Goal: Task Accomplishment & Management: Manage account settings

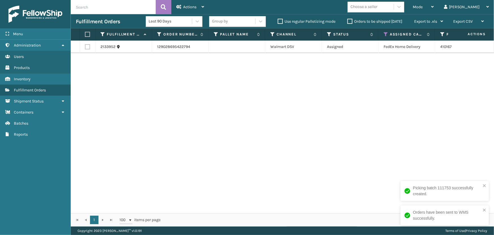
drag, startPoint x: 468, startPoint y: 83, endPoint x: 425, endPoint y: 30, distance: 68.4
click at [463, 79] on div "2133952 129028695422794 Walmart DSV Assigned FedEx Home Delivery 410167-1150 [D…" at bounding box center [283, 127] width 424 height 172
click at [423, 7] on span "Mode" at bounding box center [418, 7] width 10 height 5
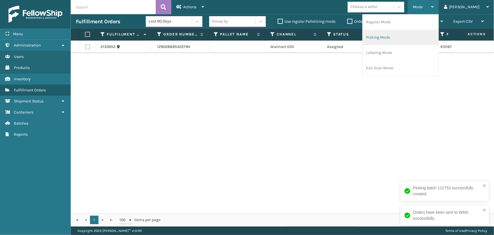
click at [407, 38] on li "Picking Mode" at bounding box center [401, 37] width 76 height 15
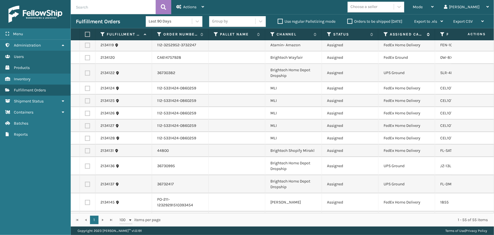
scroll to position [698, 0]
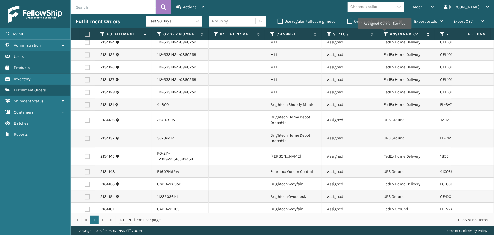
click at [384, 33] on icon at bounding box center [386, 34] width 5 height 5
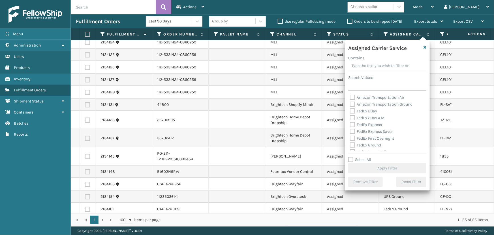
click at [365, 161] on label "Select All" at bounding box center [359, 159] width 23 height 5
click at [365, 157] on input "Select All" at bounding box center [390, 156] width 85 height 1
checkbox input "true"
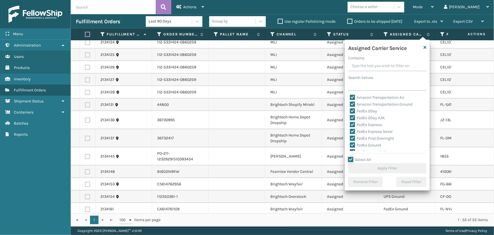
checkbox input "true"
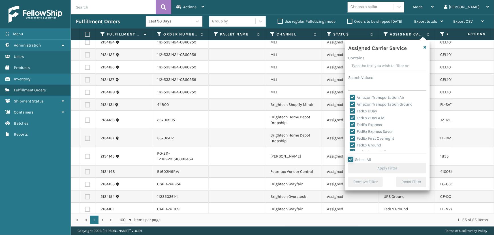
checkbox input "true"
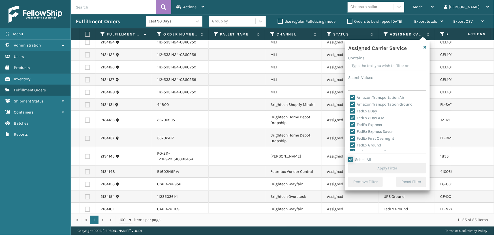
checkbox input "true"
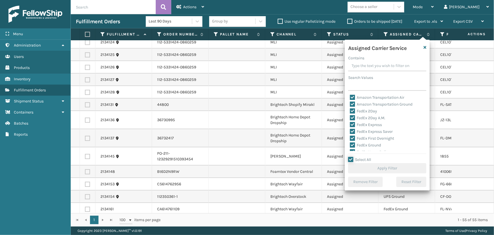
checkbox input "true"
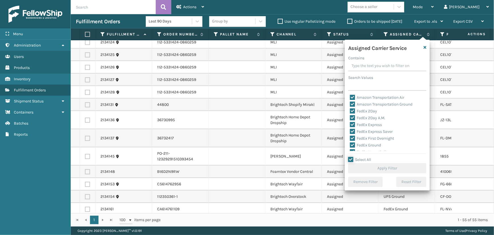
checkbox input "true"
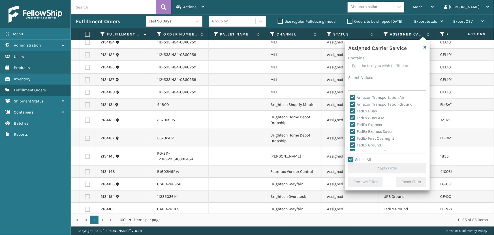
checkbox input "true"
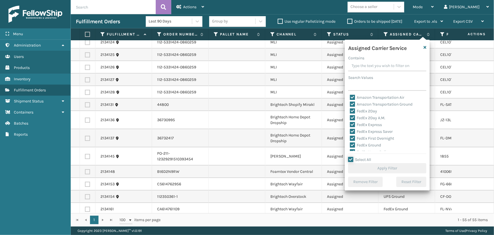
checkbox input "true"
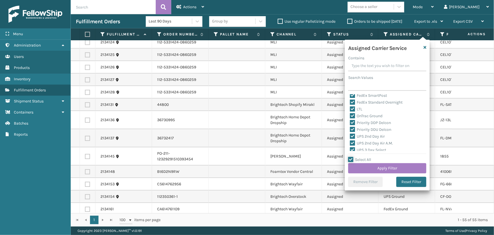
scroll to position [77, 0]
drag, startPoint x: 361, startPoint y: 101, endPoint x: 369, endPoint y: 120, distance: 20.5
click at [361, 101] on label "LTL" at bounding box center [356, 101] width 12 height 5
click at [350, 101] on input "LTL" at bounding box center [350, 101] width 0 height 4
checkbox input "false"
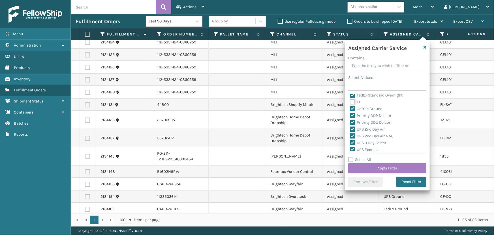
checkbox input "false"
click at [391, 171] on button "Apply Filter" at bounding box center [387, 168] width 78 height 10
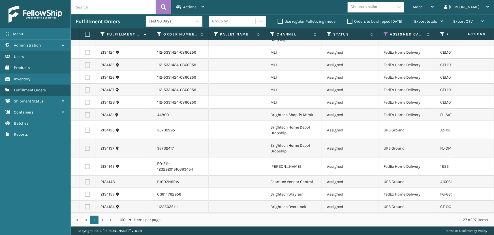
scroll to position [190, 0]
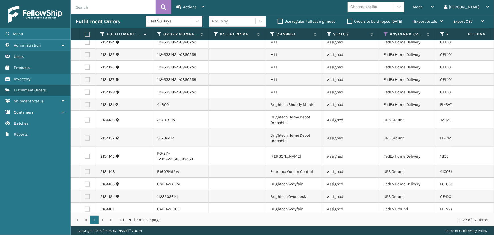
click at [378, 8] on div "Choose a seller" at bounding box center [364, 7] width 27 height 6
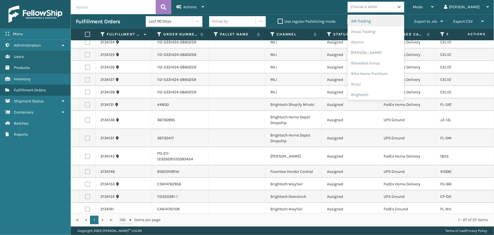
click at [347, 8] on div "Mode Regular Mode Picking Mode Labeling Mode Exit Scan Mode option Dapper Suppl…" at bounding box center [351, 7] width 285 height 14
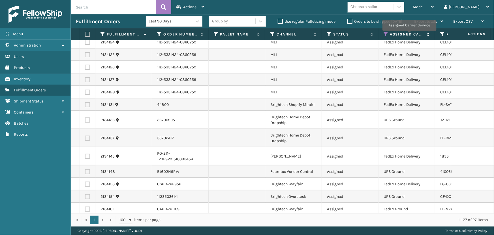
click at [409, 35] on label "Assigned Carrier Service" at bounding box center [407, 34] width 34 height 5
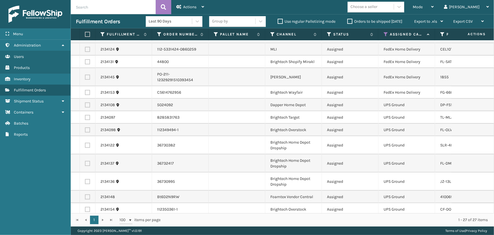
scroll to position [190, 0]
click at [89, 102] on label at bounding box center [87, 104] width 5 height 5
click at [85, 102] on input "checkbox" at bounding box center [85, 104] width 0 height 4
checkbox input "true"
drag, startPoint x: 88, startPoint y: 110, endPoint x: 88, endPoint y: 116, distance: 6.5
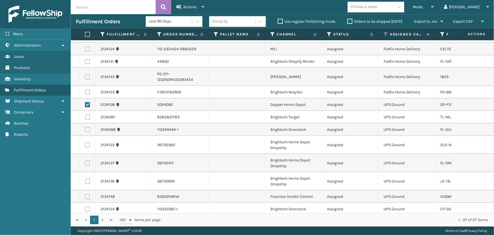
click at [88, 114] on label at bounding box center [87, 116] width 5 height 5
click at [85, 114] on input "checkbox" at bounding box center [85, 116] width 0 height 4
checkbox input "true"
click at [88, 127] on label at bounding box center [87, 129] width 5 height 5
click at [85, 127] on input "checkbox" at bounding box center [85, 129] width 0 height 4
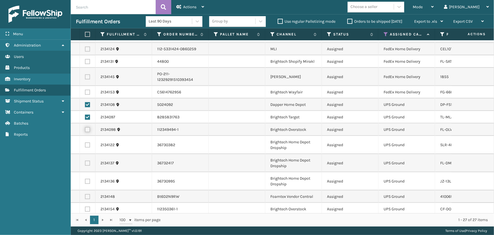
checkbox input "true"
click at [88, 141] on td at bounding box center [88, 145] width 16 height 18
click at [88, 142] on label at bounding box center [87, 144] width 5 height 5
click at [85, 142] on input "checkbox" at bounding box center [85, 144] width 0 height 4
checkbox input "true"
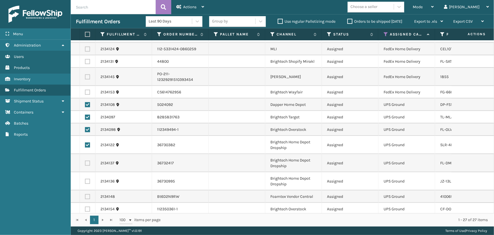
click at [88, 160] on label at bounding box center [87, 162] width 5 height 5
click at [85, 160] on input "checkbox" at bounding box center [85, 162] width 0 height 4
checkbox input "true"
click at [88, 178] on label at bounding box center [87, 180] width 5 height 5
click at [85, 178] on input "checkbox" at bounding box center [85, 180] width 0 height 4
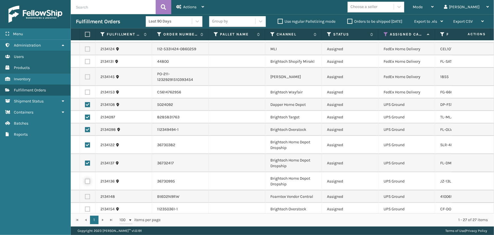
checkbox input "true"
drag, startPoint x: 87, startPoint y: 192, endPoint x: 88, endPoint y: 196, distance: 4.3
click at [87, 194] on label at bounding box center [87, 196] width 5 height 5
click at [85, 194] on input "checkbox" at bounding box center [85, 196] width 0 height 4
checkbox input "true"
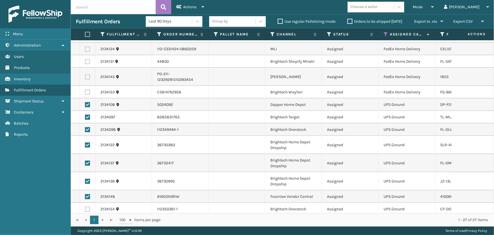
click at [88, 206] on label at bounding box center [87, 208] width 5 height 5
click at [85, 206] on input "checkbox" at bounding box center [85, 208] width 0 height 4
checkbox input "true"
click at [189, 3] on div "Actions" at bounding box center [190, 7] width 28 height 14
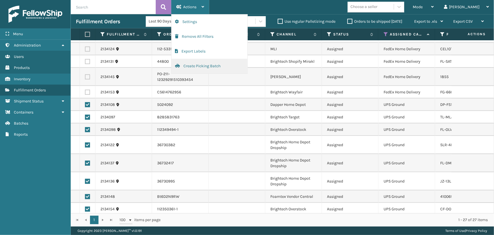
click at [195, 67] on button "Create Picking Batch" at bounding box center [210, 66] width 76 height 15
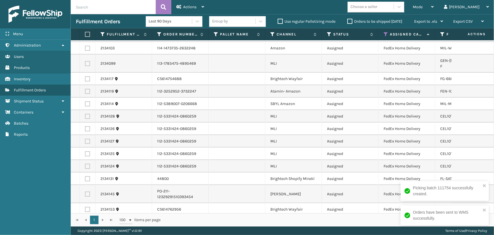
scroll to position [74, 0]
click at [378, 4] on div "Choose a seller" at bounding box center [364, 7] width 27 height 6
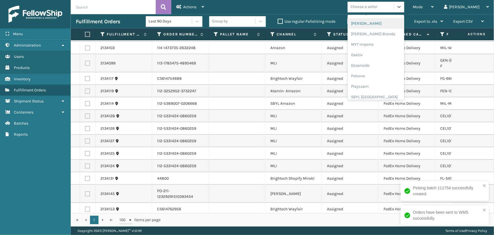
scroll to position [284, 0]
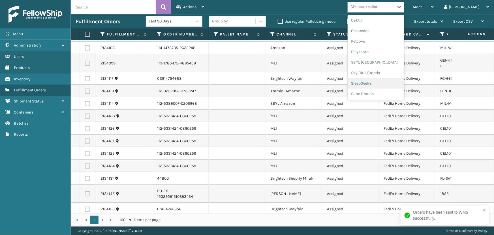
click at [381, 83] on div "SleepGeekz" at bounding box center [376, 83] width 57 height 10
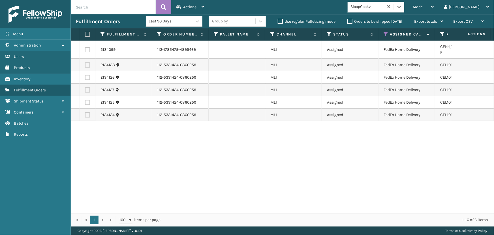
drag, startPoint x: 86, startPoint y: 33, endPoint x: 97, endPoint y: 32, distance: 11.6
click at [86, 33] on label at bounding box center [86, 34] width 3 height 5
click at [85, 33] on input "checkbox" at bounding box center [85, 35] width 0 height 4
checkbox input "true"
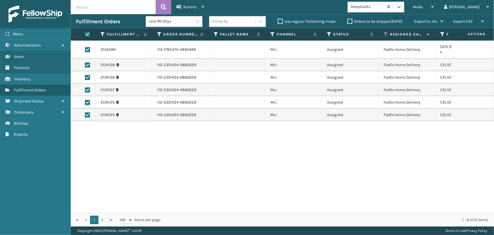
checkbox input "true"
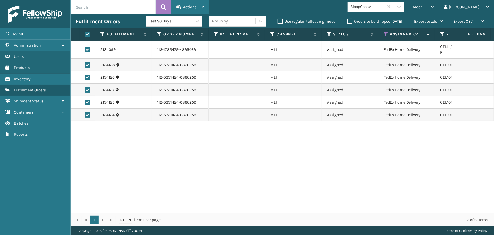
click at [184, 8] on span "Actions" at bounding box center [189, 7] width 13 height 5
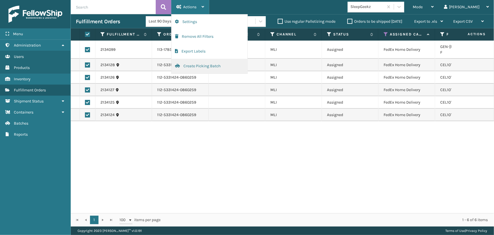
click at [199, 68] on button "Create Picking Batch" at bounding box center [210, 66] width 76 height 15
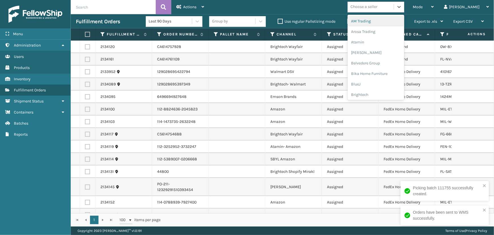
click at [378, 8] on div "Choose a seller" at bounding box center [364, 7] width 27 height 6
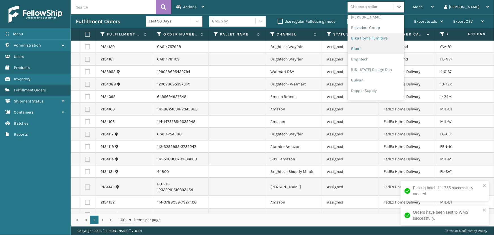
scroll to position [0, 0]
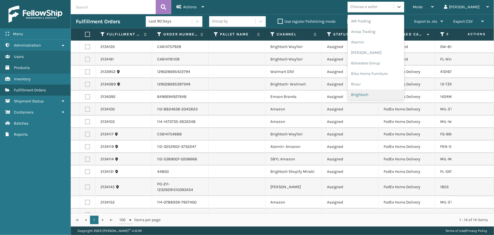
click at [387, 97] on div "Brightech" at bounding box center [376, 94] width 57 height 10
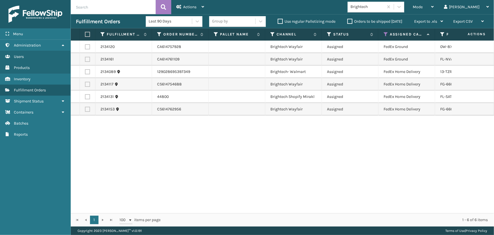
click at [87, 33] on label at bounding box center [86, 34] width 3 height 5
click at [85, 33] on input "checkbox" at bounding box center [85, 35] width 0 height 4
checkbox input "true"
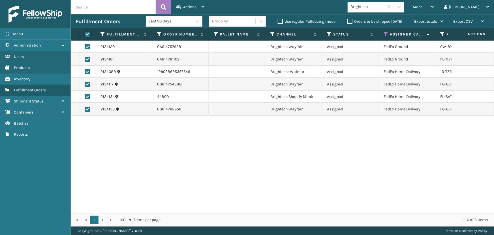
checkbox input "true"
click at [178, 7] on icon at bounding box center [178, 7] width 5 height 4
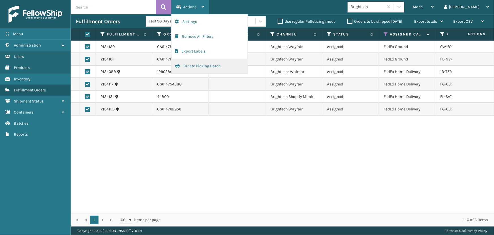
click at [209, 68] on button "Create Picking Batch" at bounding box center [210, 66] width 76 height 15
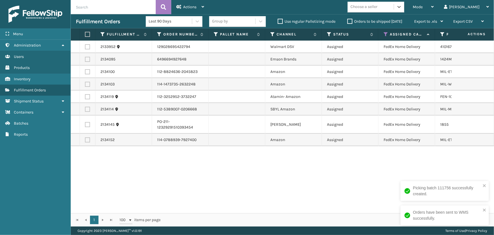
click at [378, 8] on div "Choose a seller" at bounding box center [364, 7] width 27 height 6
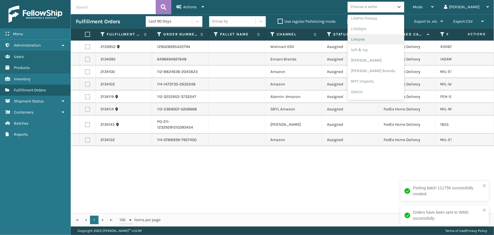
scroll to position [256, 0]
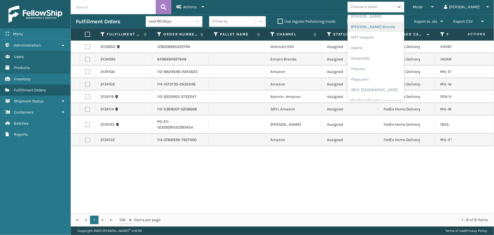
click at [386, 29] on div "[PERSON_NAME] Brands" at bounding box center [376, 27] width 57 height 10
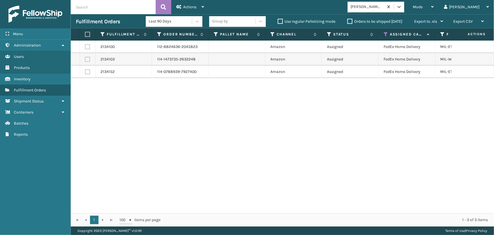
click at [88, 33] on label at bounding box center [86, 34] width 3 height 5
click at [85, 33] on input "checkbox" at bounding box center [85, 35] width 0 height 4
checkbox input "true"
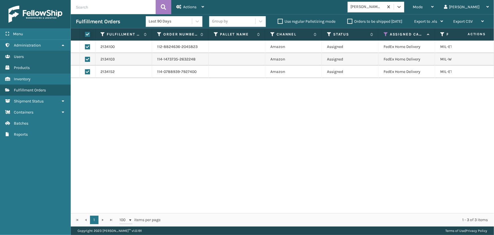
checkbox input "true"
click at [186, 7] on span "Actions" at bounding box center [189, 7] width 13 height 5
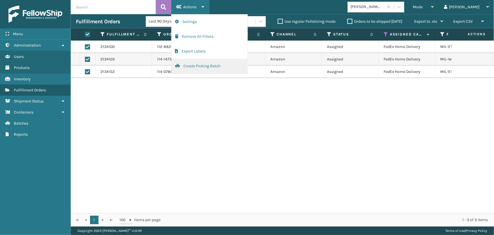
click at [210, 66] on button "Create Picking Batch" at bounding box center [210, 66] width 76 height 15
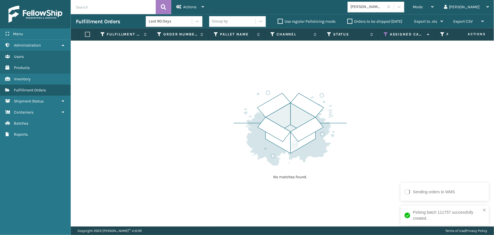
click at [384, 6] on div "[PERSON_NAME] Brands" at bounding box center [368, 7] width 34 height 6
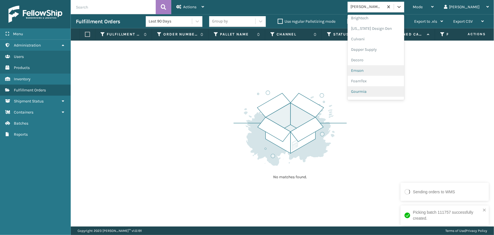
scroll to position [77, 0]
click at [382, 70] on div "Emson" at bounding box center [376, 70] width 57 height 10
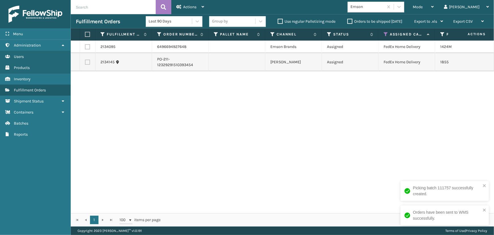
click at [86, 33] on label at bounding box center [86, 34] width 3 height 5
click at [85, 33] on input "checkbox" at bounding box center [85, 35] width 0 height 4
checkbox input "true"
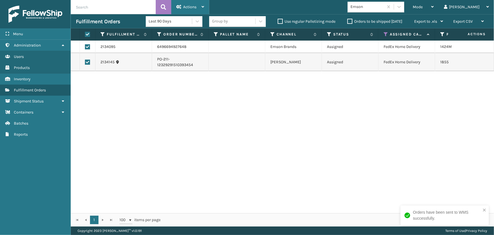
click at [184, 8] on span "Actions" at bounding box center [189, 7] width 13 height 5
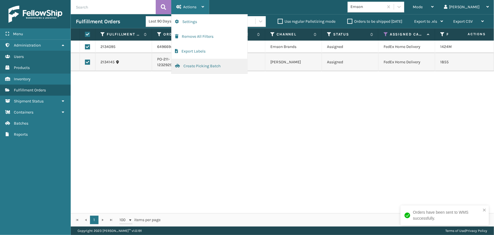
click at [204, 68] on button "Create Picking Batch" at bounding box center [210, 66] width 76 height 15
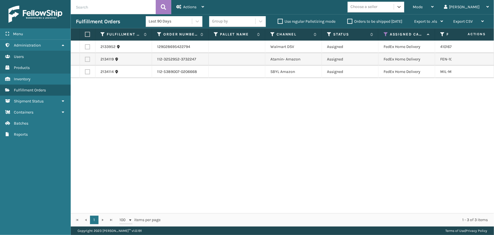
click at [87, 70] on label at bounding box center [87, 71] width 5 height 5
click at [85, 70] on input "checkbox" at bounding box center [85, 71] width 0 height 4
checkbox input "true"
click at [87, 60] on label at bounding box center [87, 59] width 5 height 5
click at [85, 60] on input "checkbox" at bounding box center [85, 59] width 0 height 4
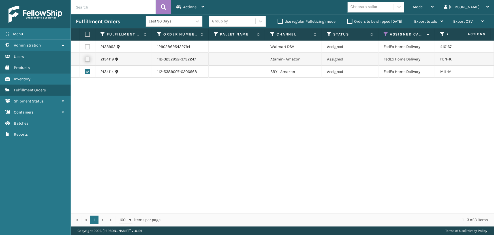
checkbox input "true"
click at [186, 4] on div "Actions" at bounding box center [190, 7] width 28 height 14
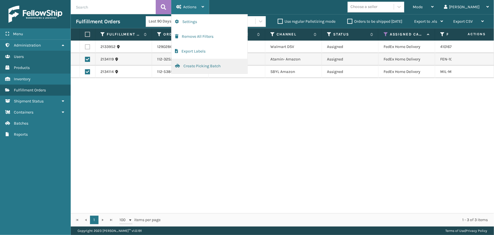
click at [200, 67] on button "Create Picking Batch" at bounding box center [210, 66] width 76 height 15
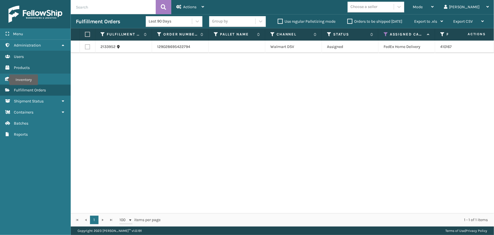
click at [385, 35] on icon at bounding box center [386, 34] width 5 height 5
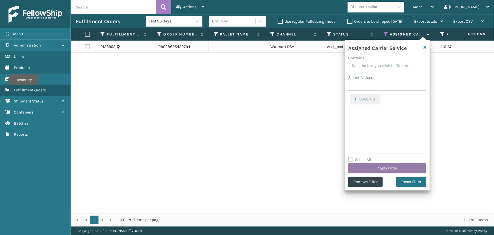
click at [393, 166] on button "Apply Filter" at bounding box center [387, 168] width 78 height 10
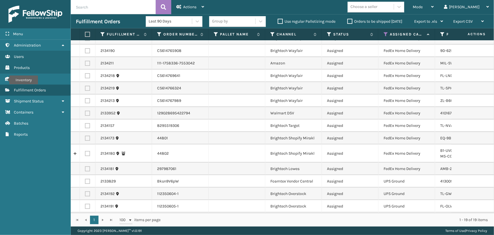
scroll to position [79, 0]
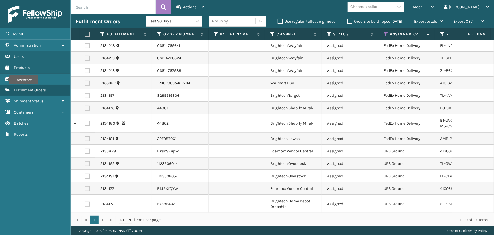
click at [89, 148] on label at bounding box center [87, 150] width 5 height 5
click at [85, 148] on input "checkbox" at bounding box center [85, 150] width 0 height 4
checkbox input "true"
click at [88, 161] on label at bounding box center [87, 163] width 5 height 5
click at [85, 161] on input "checkbox" at bounding box center [85, 163] width 0 height 4
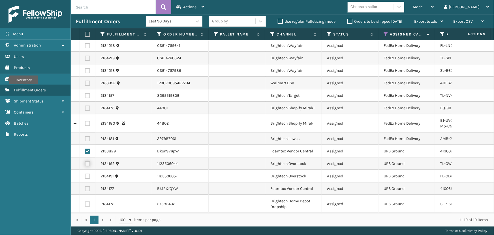
checkbox input "true"
click at [88, 173] on label at bounding box center [87, 175] width 5 height 5
click at [85, 173] on input "checkbox" at bounding box center [85, 175] width 0 height 4
checkbox input "true"
click at [88, 187] on label at bounding box center [87, 188] width 5 height 5
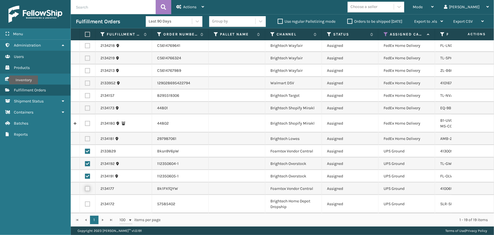
click at [85, 187] on input "checkbox" at bounding box center [85, 188] width 0 height 4
checkbox input "true"
click at [87, 201] on label at bounding box center [87, 203] width 5 height 5
click at [85, 201] on input "checkbox" at bounding box center [85, 203] width 0 height 4
checkbox input "true"
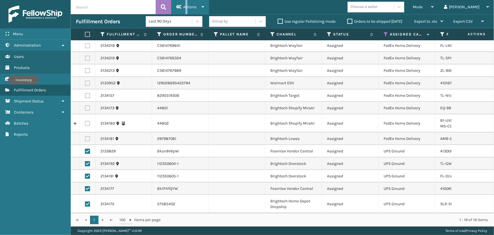
click at [186, 7] on div "Actions" at bounding box center [190, 7] width 28 height 14
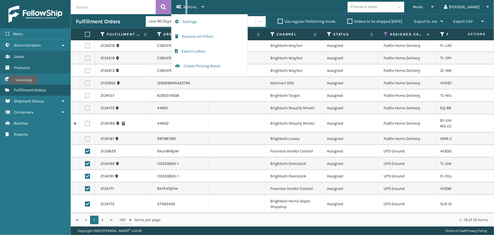
click at [185, 74] on div "Actions Settings Remove All Filters Export Labels Create Picking Batch Mode Reg…" at bounding box center [283, 113] width 424 height 226
click at [188, 69] on button "Create Picking Batch" at bounding box center [210, 66] width 76 height 15
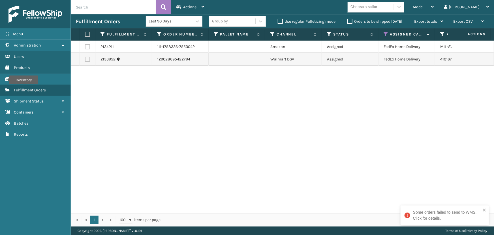
click at [87, 33] on label at bounding box center [86, 34] width 3 height 5
click at [85, 33] on input "checkbox" at bounding box center [85, 35] width 0 height 4
checkbox input "true"
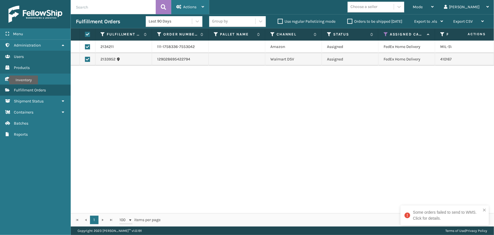
click at [183, 8] on div "Actions" at bounding box center [190, 7] width 28 height 14
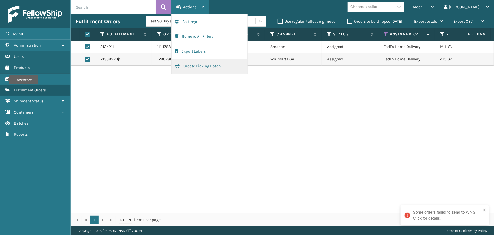
click at [198, 68] on button "Create Picking Batch" at bounding box center [210, 66] width 76 height 15
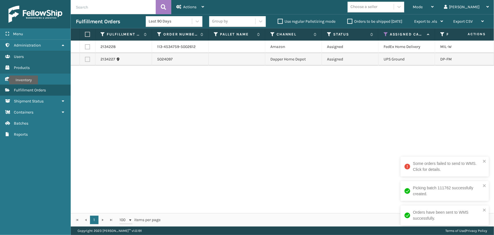
click at [86, 33] on label at bounding box center [86, 34] width 3 height 5
click at [85, 33] on input "checkbox" at bounding box center [85, 35] width 0 height 4
checkbox input "true"
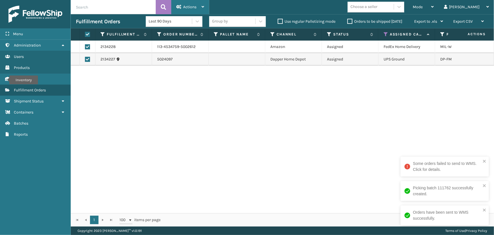
click at [176, 6] on div "Actions Settings Remove All Filters Export Labels Create Picking Batch" at bounding box center [190, 7] width 38 height 14
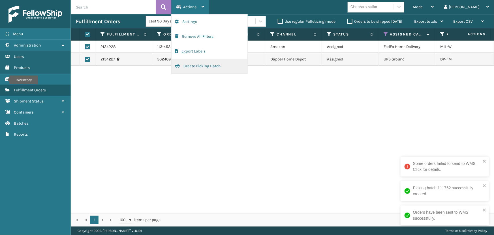
click at [204, 67] on button "Create Picking Batch" at bounding box center [210, 66] width 76 height 15
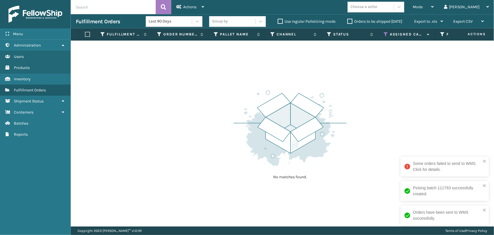
click at [386, 34] on icon at bounding box center [386, 34] width 5 height 5
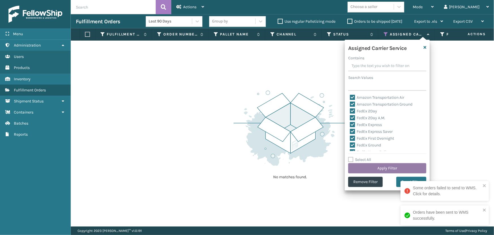
click at [376, 167] on button "Apply Filter" at bounding box center [387, 168] width 78 height 10
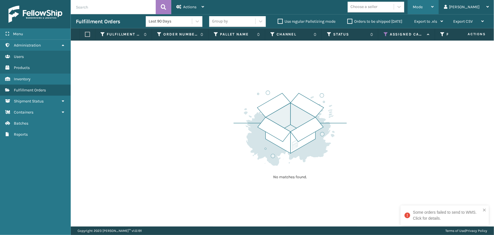
click at [423, 5] on span "Mode" at bounding box center [418, 7] width 10 height 5
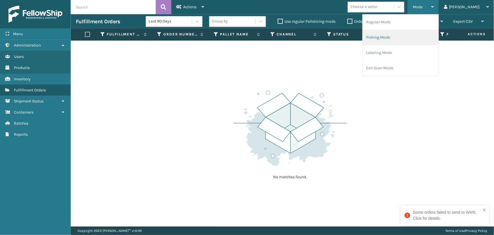
click at [411, 41] on li "Picking Mode" at bounding box center [401, 37] width 76 height 15
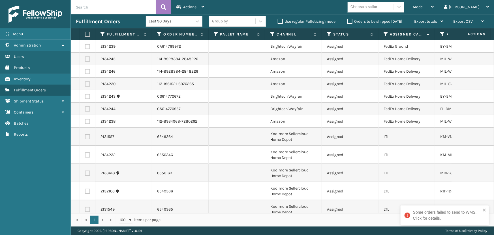
scroll to position [0, 0]
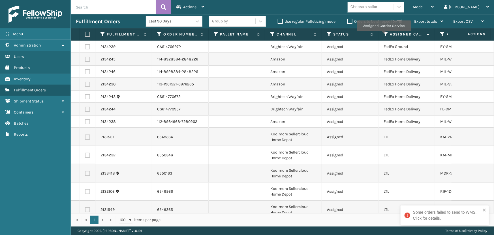
click at [385, 35] on icon at bounding box center [386, 34] width 5 height 5
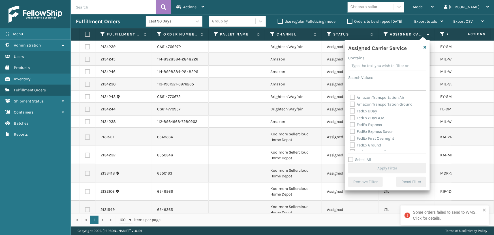
click at [361, 160] on label "Select All" at bounding box center [359, 159] width 23 height 5
click at [361, 157] on input "Select All" at bounding box center [390, 156] width 85 height 1
checkbox input "true"
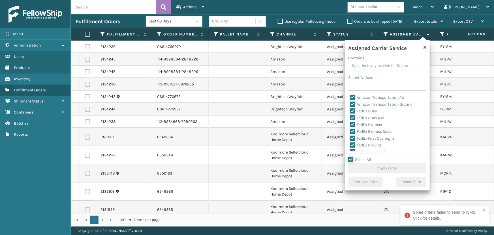
checkbox input "true"
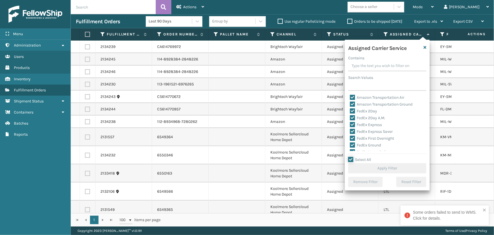
checkbox input "true"
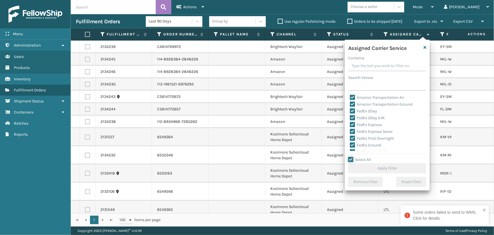
checkbox input "true"
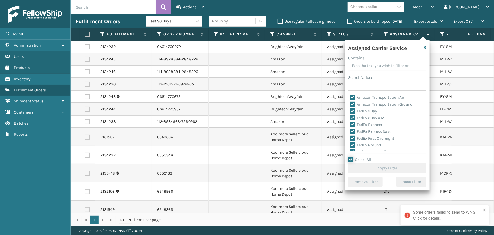
checkbox input "true"
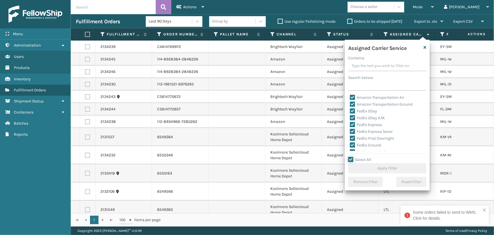
checkbox input "true"
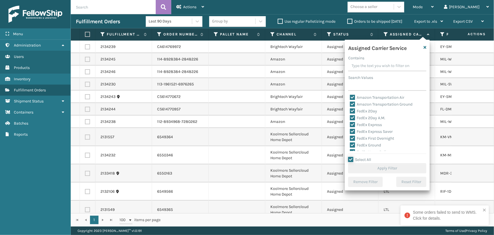
checkbox input "true"
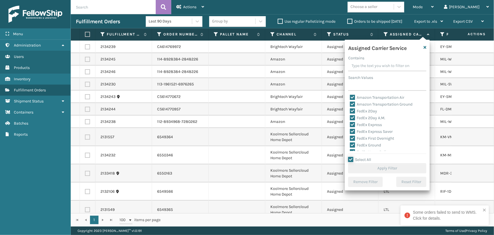
checkbox input "true"
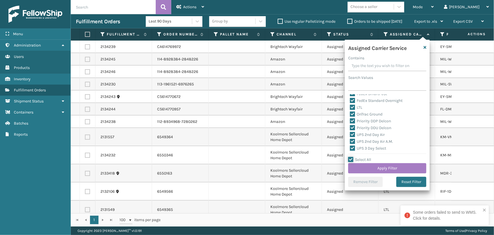
scroll to position [71, 0]
click at [355, 108] on label "LTL" at bounding box center [356, 107] width 12 height 5
click at [350, 108] on input "LTL" at bounding box center [350, 106] width 0 height 4
checkbox input "false"
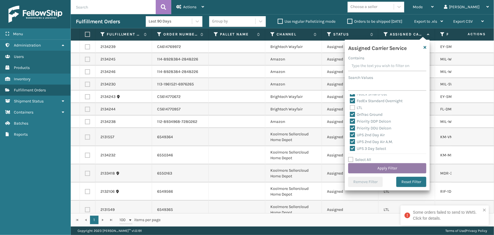
click at [382, 166] on button "Apply Filter" at bounding box center [387, 168] width 78 height 10
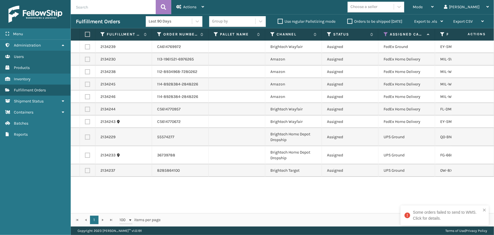
click at [85, 33] on label at bounding box center [86, 34] width 3 height 5
click at [85, 33] on input "checkbox" at bounding box center [85, 35] width 0 height 4
checkbox input "true"
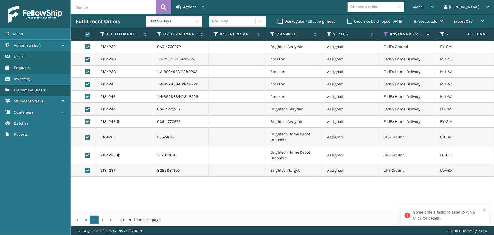
checkbox input "true"
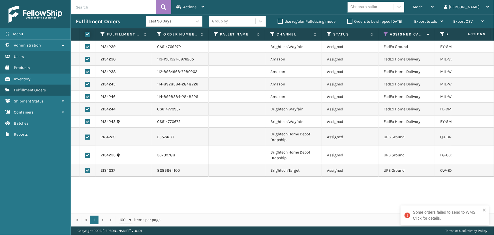
checkbox input "true"
click at [87, 136] on label at bounding box center [87, 136] width 5 height 5
click at [85, 136] on input "checkbox" at bounding box center [85, 136] width 0 height 4
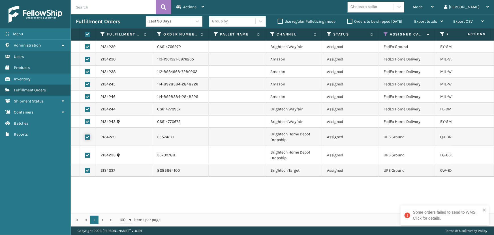
checkbox input "false"
click at [88, 156] on label at bounding box center [87, 154] width 5 height 5
click at [85, 156] on input "checkbox" at bounding box center [85, 154] width 0 height 4
checkbox input "false"
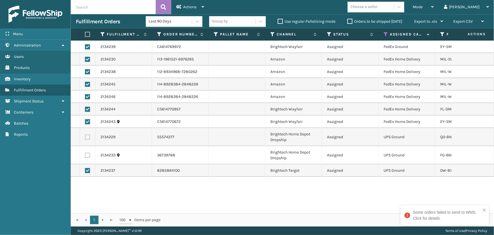
click at [88, 168] on label at bounding box center [87, 170] width 5 height 5
click at [85, 168] on input "checkbox" at bounding box center [85, 170] width 0 height 4
checkbox input "false"
click at [189, 4] on div "Actions" at bounding box center [190, 7] width 28 height 14
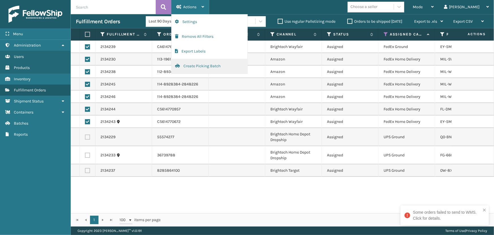
click at [205, 66] on button "Create Picking Batch" at bounding box center [210, 66] width 76 height 15
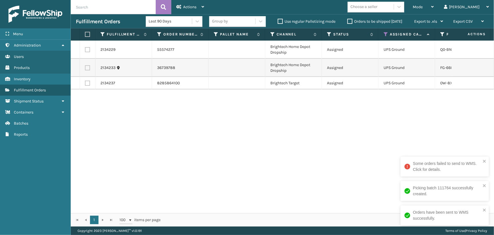
click at [88, 33] on label at bounding box center [86, 34] width 3 height 5
click at [85, 33] on input "checkbox" at bounding box center [85, 35] width 0 height 4
checkbox input "true"
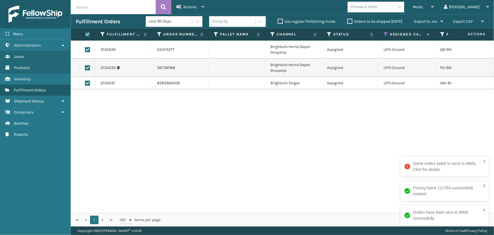
checkbox input "true"
click at [184, 8] on span "Actions" at bounding box center [189, 7] width 13 height 5
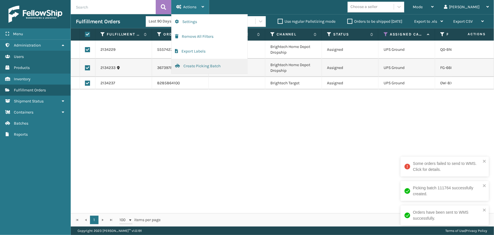
click at [190, 69] on button "Create Picking Batch" at bounding box center [210, 66] width 76 height 15
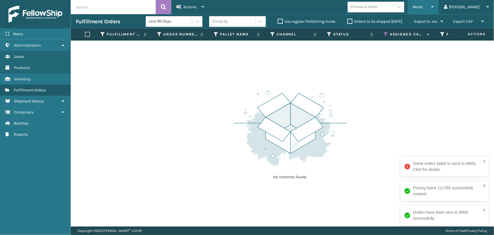
click at [423, 6] on span "Mode" at bounding box center [418, 7] width 10 height 5
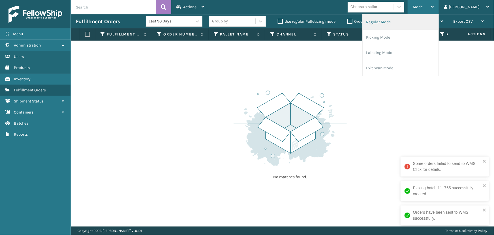
click at [408, 19] on li "Regular Mode" at bounding box center [401, 21] width 76 height 15
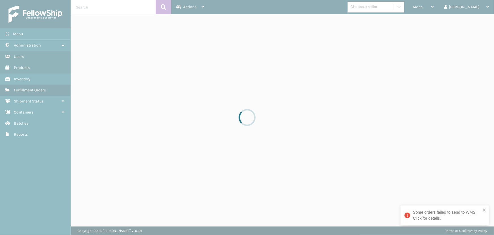
click at [483, 210] on div "Some orders failed to send to WMS. Click for details." at bounding box center [443, 214] width 80 height 15
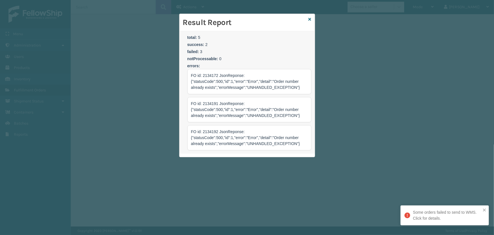
click at [214, 76] on span "FO id: 2134172 JsonReponse: {"statusCode":500,"id":1,"error":"Error","detail":"…" at bounding box center [245, 81] width 109 height 16
copy span "2134172"
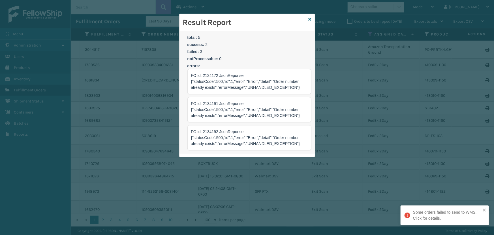
click at [208, 103] on span "FO id: 2134191 JsonReponse: {"statusCode":500,"id":1,"error":"Error","detail":"…" at bounding box center [245, 109] width 109 height 16
copy span "2134191"
click at [210, 131] on span "FO id: 2134192 JsonReponse: {"statusCode":500,"id":1,"error":"Error","detail":"…" at bounding box center [245, 137] width 109 height 16
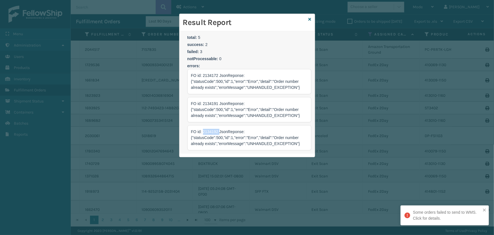
copy span "2134192"
click at [311, 17] on link at bounding box center [310, 19] width 3 height 6
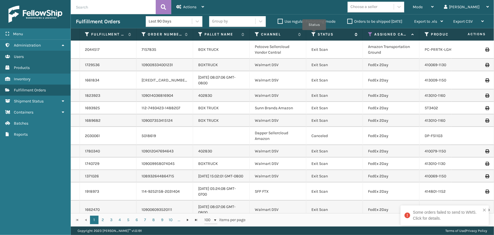
click at [313, 33] on icon at bounding box center [314, 34] width 5 height 5
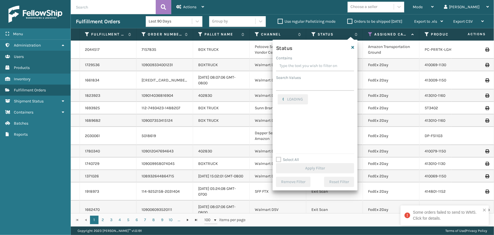
click at [287, 158] on label "Select All" at bounding box center [287, 159] width 23 height 5
click at [287, 157] on input "Select All" at bounding box center [318, 156] width 85 height 1
click at [287, 158] on label "Select All" at bounding box center [287, 159] width 23 height 5
click at [287, 157] on input "Select All" at bounding box center [318, 156] width 85 height 1
checkbox input "false"
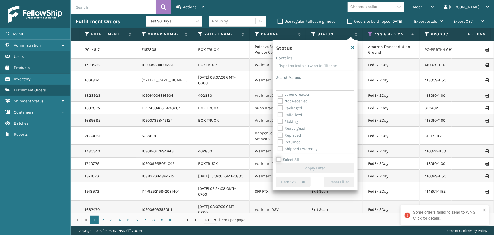
scroll to position [31, 0]
click at [292, 121] on label "Picking" at bounding box center [288, 120] width 20 height 5
click at [278, 121] on input "Picking" at bounding box center [278, 119] width 0 height 4
checkbox input "true"
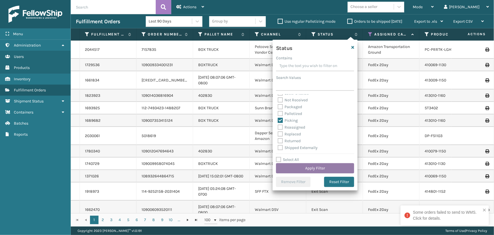
click at [320, 167] on button "Apply Filter" at bounding box center [315, 168] width 78 height 10
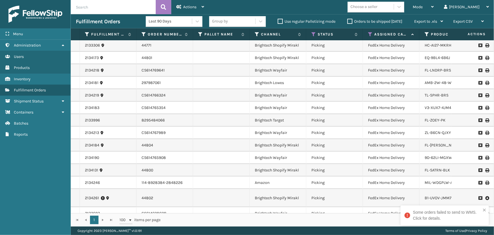
scroll to position [0, 0]
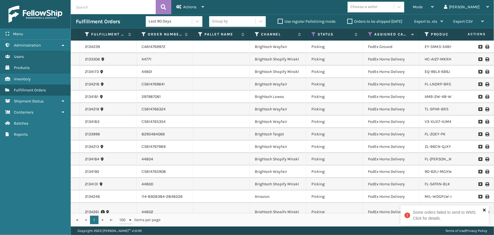
click at [485, 210] on icon "close" at bounding box center [484, 209] width 3 height 3
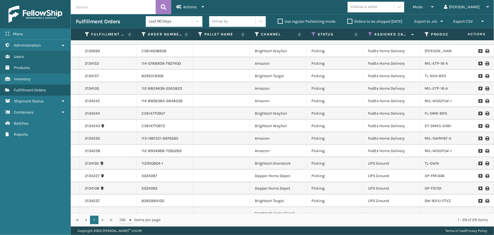
scroll to position [210, 0]
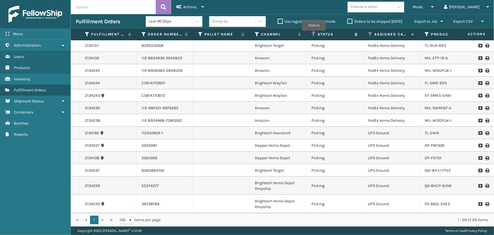
click at [314, 35] on icon at bounding box center [314, 34] width 5 height 5
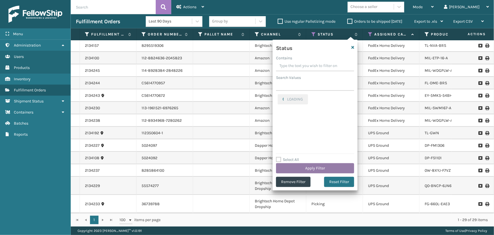
click at [313, 168] on button "Apply Filter" at bounding box center [315, 168] width 78 height 10
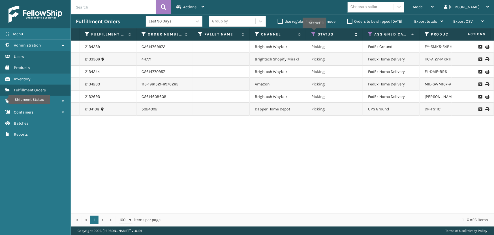
click at [314, 33] on icon at bounding box center [314, 34] width 5 height 5
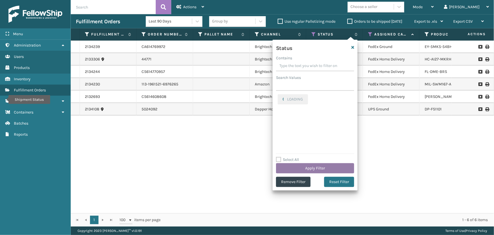
click at [316, 168] on button "Apply Filter" at bounding box center [315, 168] width 78 height 10
